Goal: Use online tool/utility: Utilize a website feature to perform a specific function

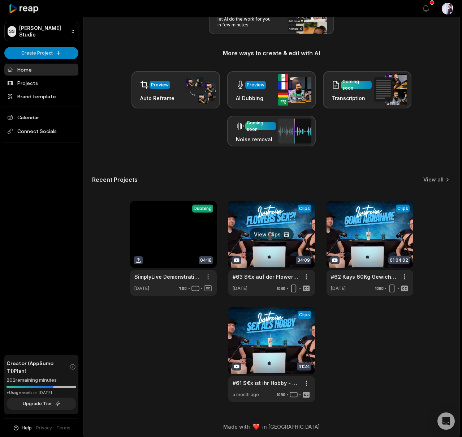
scroll to position [116, 0]
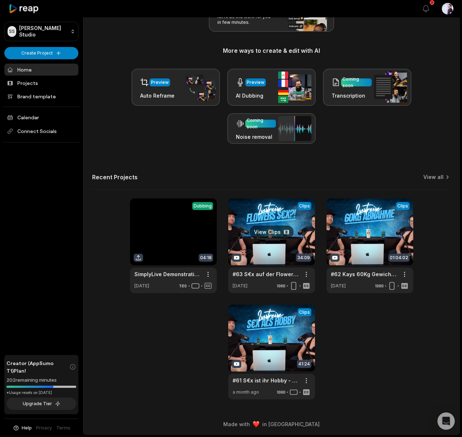
click at [252, 220] on link at bounding box center [271, 245] width 87 height 95
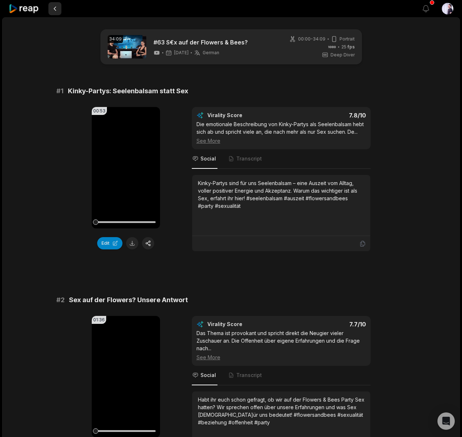
click at [56, 10] on button at bounding box center [54, 8] width 13 height 13
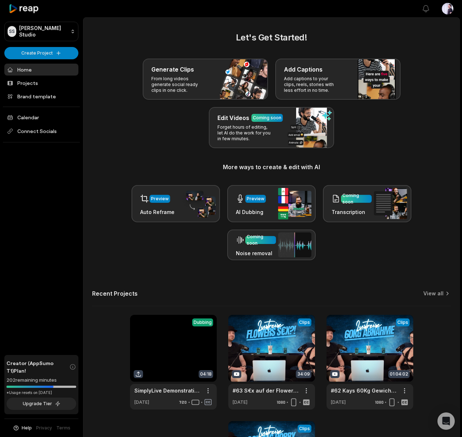
scroll to position [116, 0]
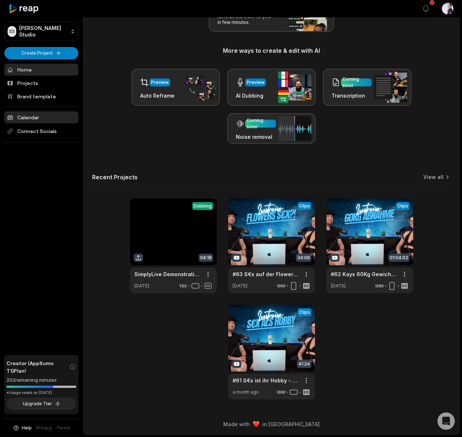
click at [31, 119] on link "Calendar" at bounding box center [41, 117] width 74 height 12
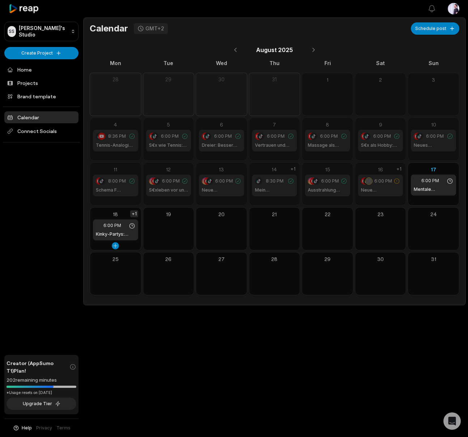
click at [133, 213] on div "+1" at bounding box center [134, 213] width 8 height 7
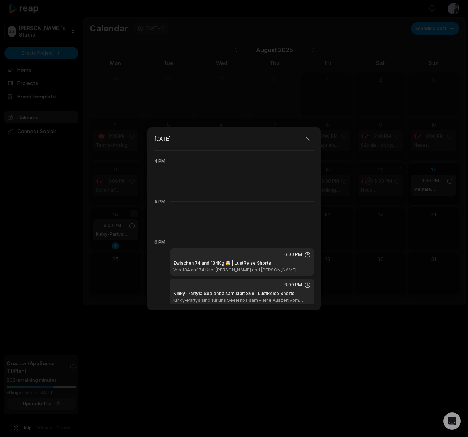
scroll to position [729, 0]
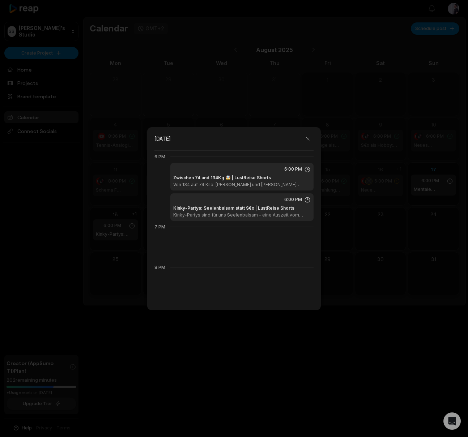
click at [203, 206] on h1 "Kinky-Partys: Seelenbalsam statt S€x | LustReise Shorts" at bounding box center [233, 208] width 121 height 7
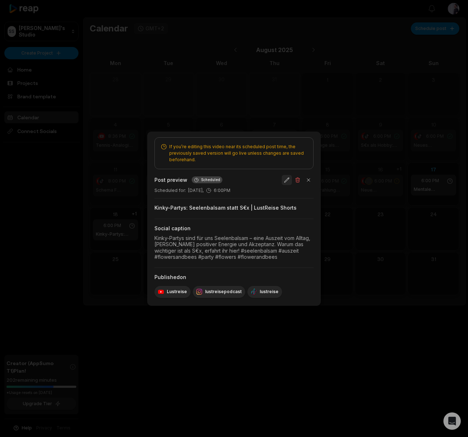
click at [288, 179] on button "button" at bounding box center [287, 180] width 10 height 10
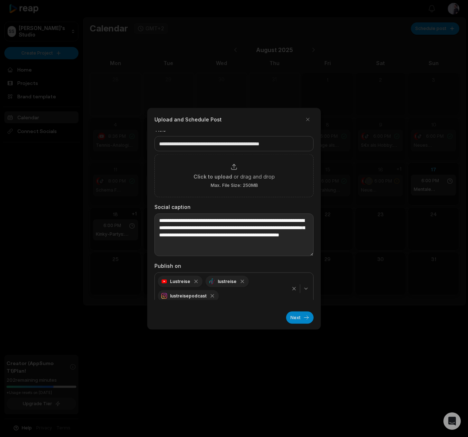
scroll to position [10, 0]
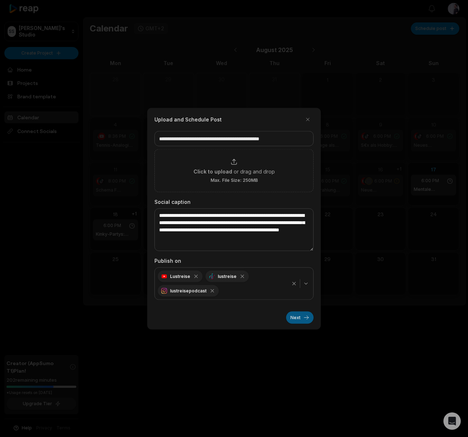
click at [307, 319] on button "Next" at bounding box center [299, 317] width 27 height 12
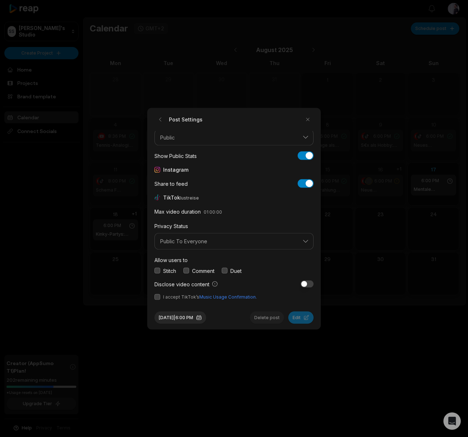
scroll to position [27, 0]
click at [156, 270] on button "button" at bounding box center [157, 270] width 6 height 6
click at [190, 272] on div "Comment" at bounding box center [198, 270] width 31 height 8
click at [187, 271] on button "button" at bounding box center [186, 270] width 6 height 6
click at [226, 269] on button "button" at bounding box center [225, 270] width 6 height 6
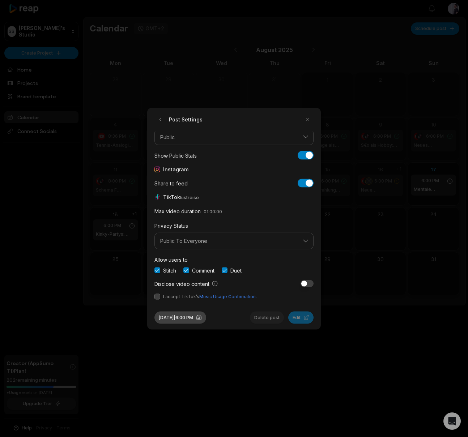
click at [184, 318] on button "Aug 18, 2025 | 6:00 PM" at bounding box center [180, 317] width 52 height 12
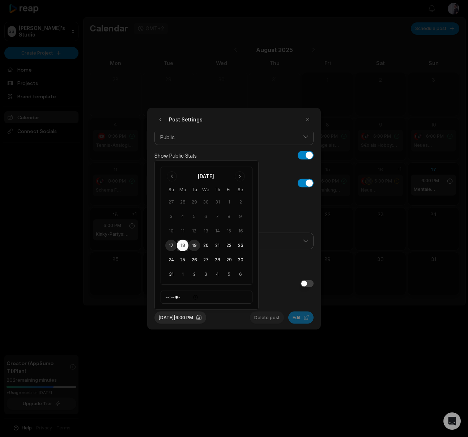
click at [194, 244] on button "19" at bounding box center [194, 246] width 12 height 12
click at [231, 315] on div "Aug 19, 2025 | 6:00 PM Delete post Edit" at bounding box center [233, 314] width 159 height 18
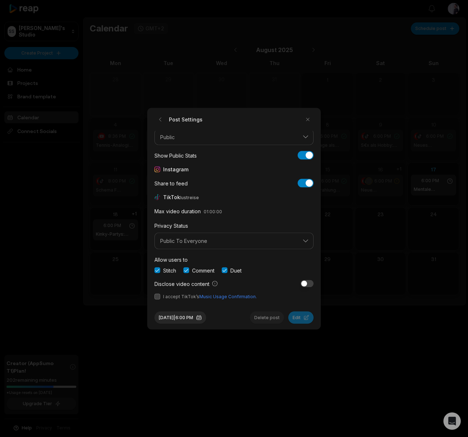
click at [159, 297] on button "button" at bounding box center [157, 296] width 6 height 6
click at [310, 317] on button "Edit" at bounding box center [300, 317] width 25 height 12
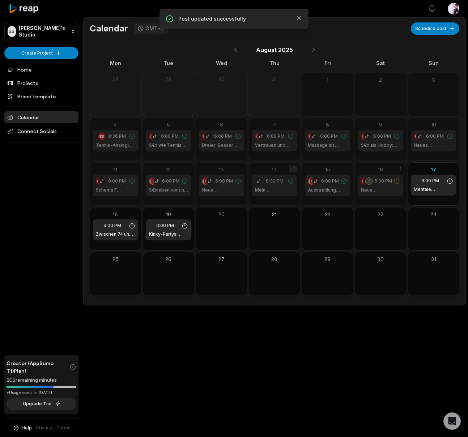
click at [293, 168] on div "+1" at bounding box center [293, 169] width 8 height 7
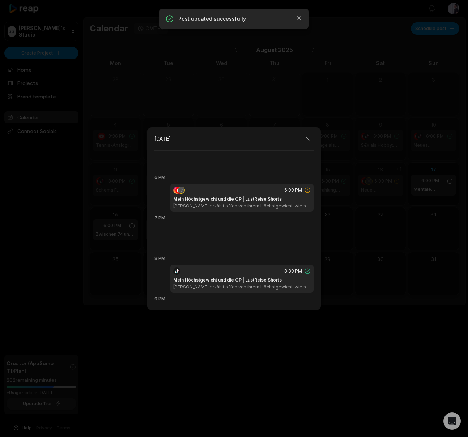
scroll to position [729, 0]
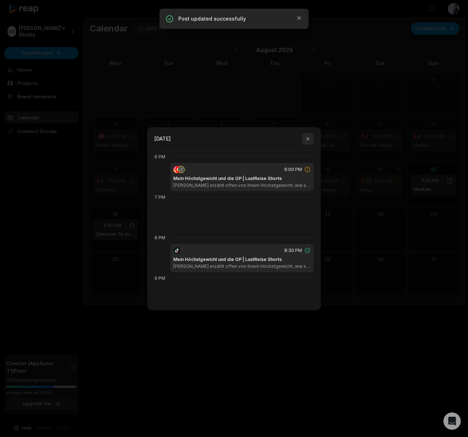
click at [306, 140] on button "button" at bounding box center [308, 139] width 12 height 12
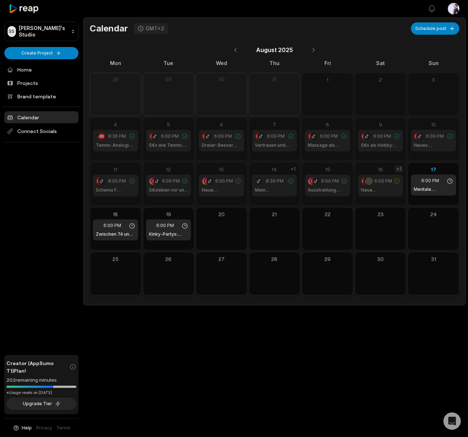
click at [401, 169] on div "+1" at bounding box center [399, 169] width 8 height 7
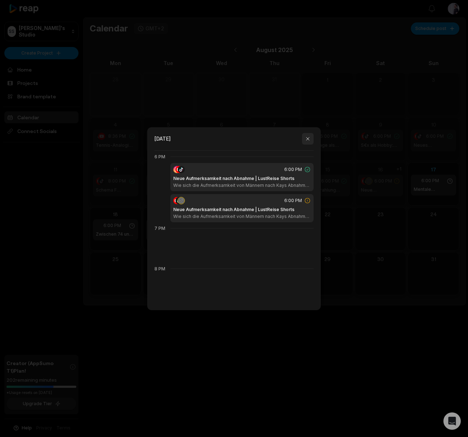
click at [308, 139] on button "button" at bounding box center [308, 139] width 12 height 12
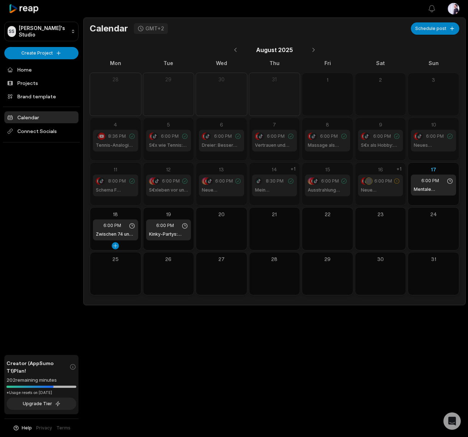
click at [133, 224] on icon at bounding box center [132, 226] width 7 height 7
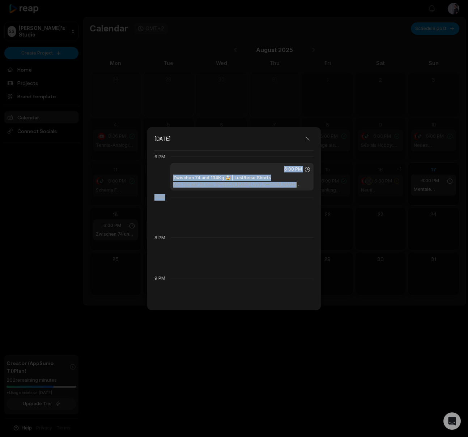
drag, startPoint x: 201, startPoint y: 172, endPoint x: 199, endPoint y: 192, distance: 20.0
click at [199, 192] on div "12 AM 1 AM 2 AM 3 AM 4 AM 5 AM 6 AM 7 AM 8 AM 9 AM 10 AM 11 AM 12 PM 1 PM 2 PM …" at bounding box center [233, 227] width 159 height 154
click at [247, 167] on div "6:00 PM" at bounding box center [241, 169] width 137 height 7
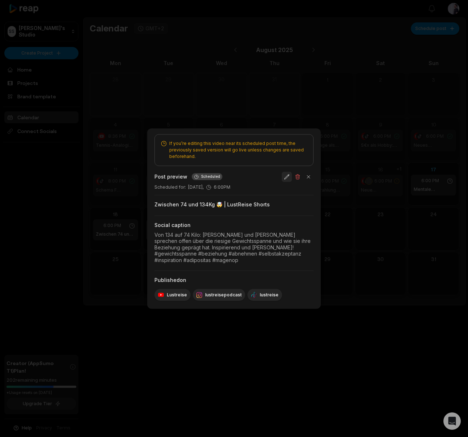
click at [282, 178] on button "button" at bounding box center [287, 177] width 10 height 10
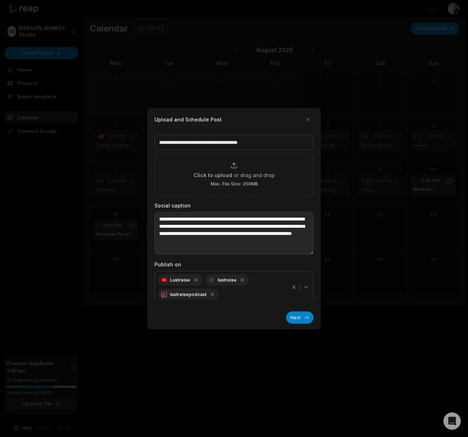
scroll to position [10, 0]
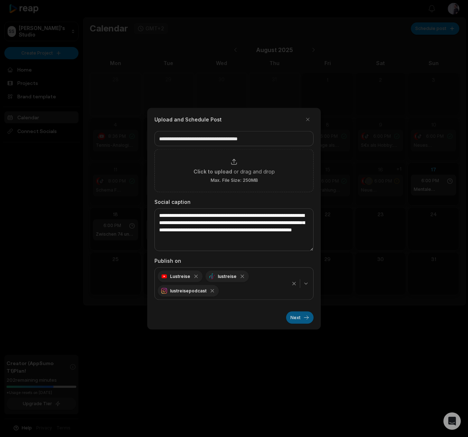
click at [292, 318] on button "Next" at bounding box center [299, 317] width 27 height 12
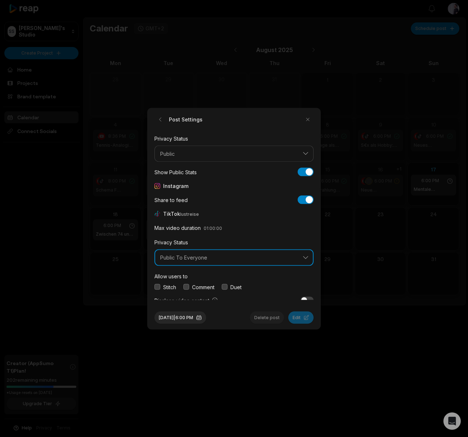
click at [173, 254] on span "Public To Everyone" at bounding box center [228, 257] width 137 height 7
click at [156, 288] on button "button" at bounding box center [157, 287] width 6 height 6
click at [184, 285] on div "Stitch Comment Duet" at bounding box center [233, 287] width 159 height 8
click at [189, 287] on button "button" at bounding box center [186, 287] width 6 height 6
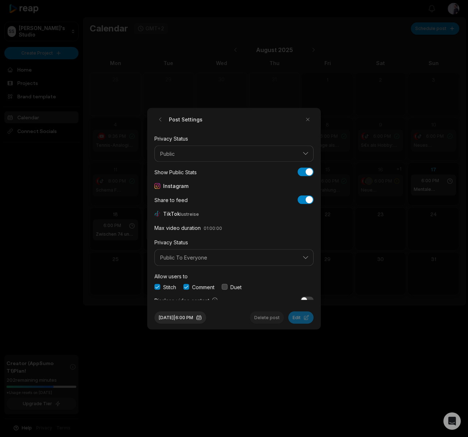
click at [224, 287] on button "button" at bounding box center [225, 287] width 6 height 6
click at [197, 316] on button "Aug 18, 2025 | 6:00 PM" at bounding box center [180, 317] width 52 height 12
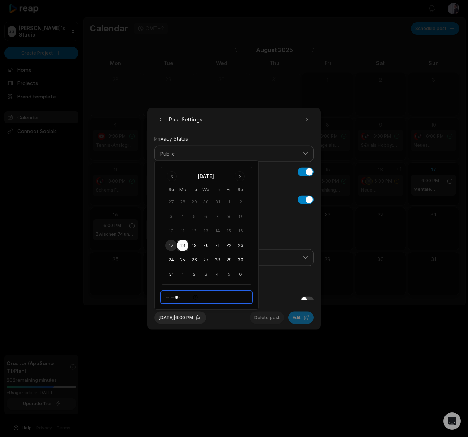
click at [169, 297] on input "*****" at bounding box center [206, 297] width 92 height 13
type input "*****"
click at [239, 317] on div "Aug 18, 2025 | 8:00 PM Delete post Edit" at bounding box center [233, 314] width 159 height 18
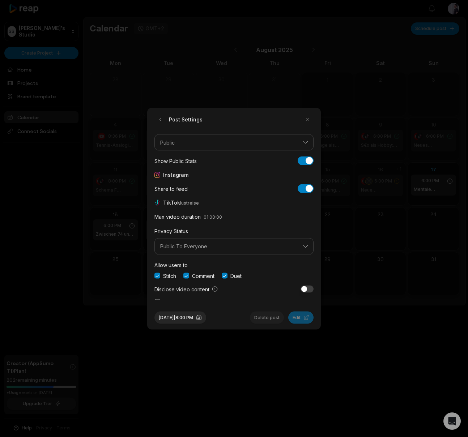
scroll to position [27, 0]
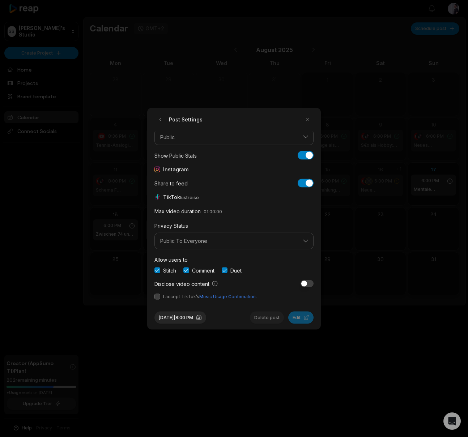
click at [160, 296] on span "I accept TikTok’s Music Usage Confirmation." at bounding box center [233, 296] width 159 height 7
click at [158, 296] on button "button" at bounding box center [157, 296] width 6 height 6
click at [295, 315] on button "Edit" at bounding box center [300, 317] width 25 height 12
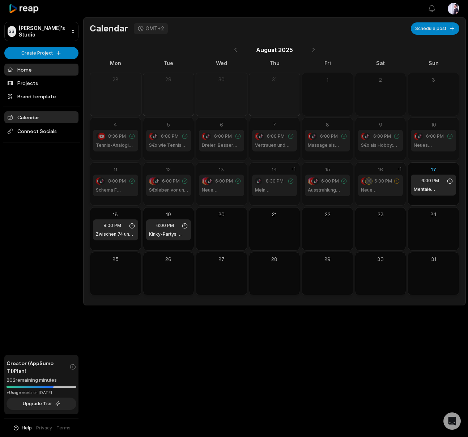
click at [37, 70] on link "Home" at bounding box center [41, 70] width 74 height 12
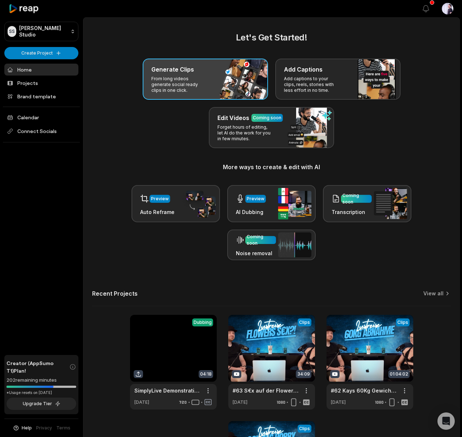
click at [169, 74] on div "Generate Clips From long videos generate social ready clips in one click." at bounding box center [205, 79] width 125 height 41
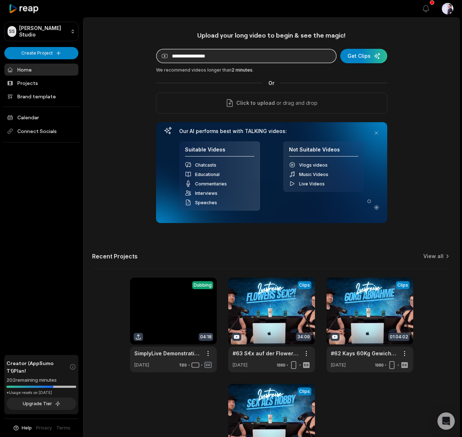
click at [188, 53] on input at bounding box center [246, 56] width 181 height 14
paste input "**********"
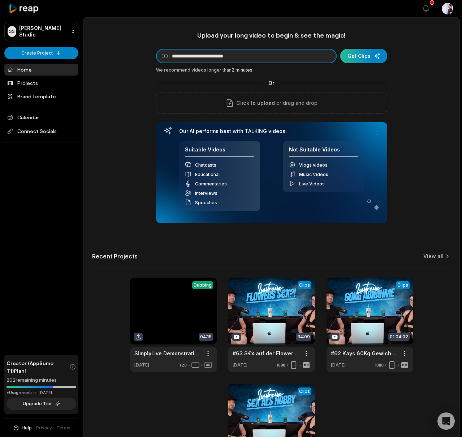
type input "**********"
click at [365, 55] on div "submit" at bounding box center [363, 56] width 47 height 14
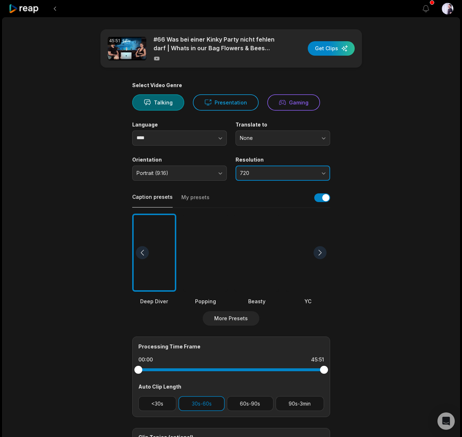
click at [258, 178] on button "720" at bounding box center [283, 173] width 95 height 15
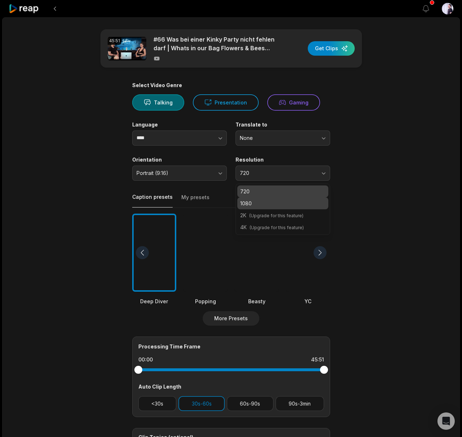
click at [250, 205] on p "1080" at bounding box center [282, 203] width 85 height 8
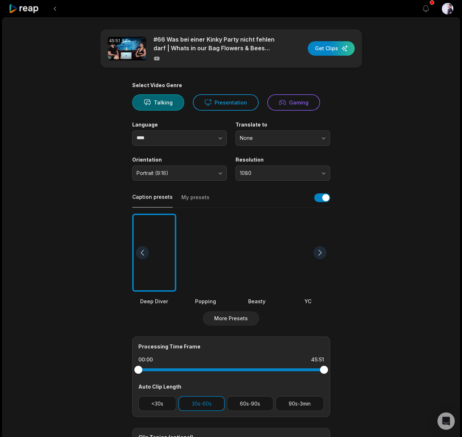
click at [102, 184] on main "45:51 #66 Was bei einer Kinky Party nicht fehlen darf | Whats in our Bag Flower…" at bounding box center [231, 250] width 350 height 443
click at [342, 48] on div "button" at bounding box center [331, 48] width 47 height 14
